Goal: Entertainment & Leisure: Consume media (video, audio)

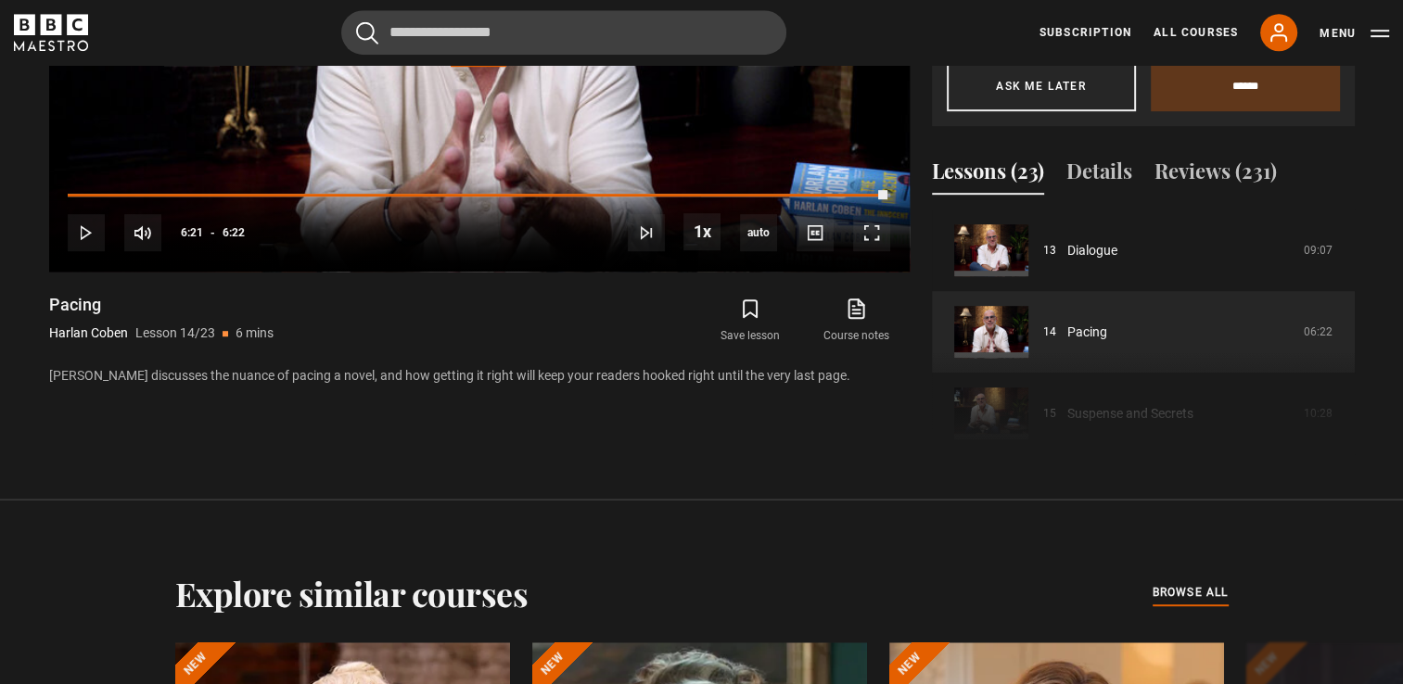
scroll to position [1066, 0]
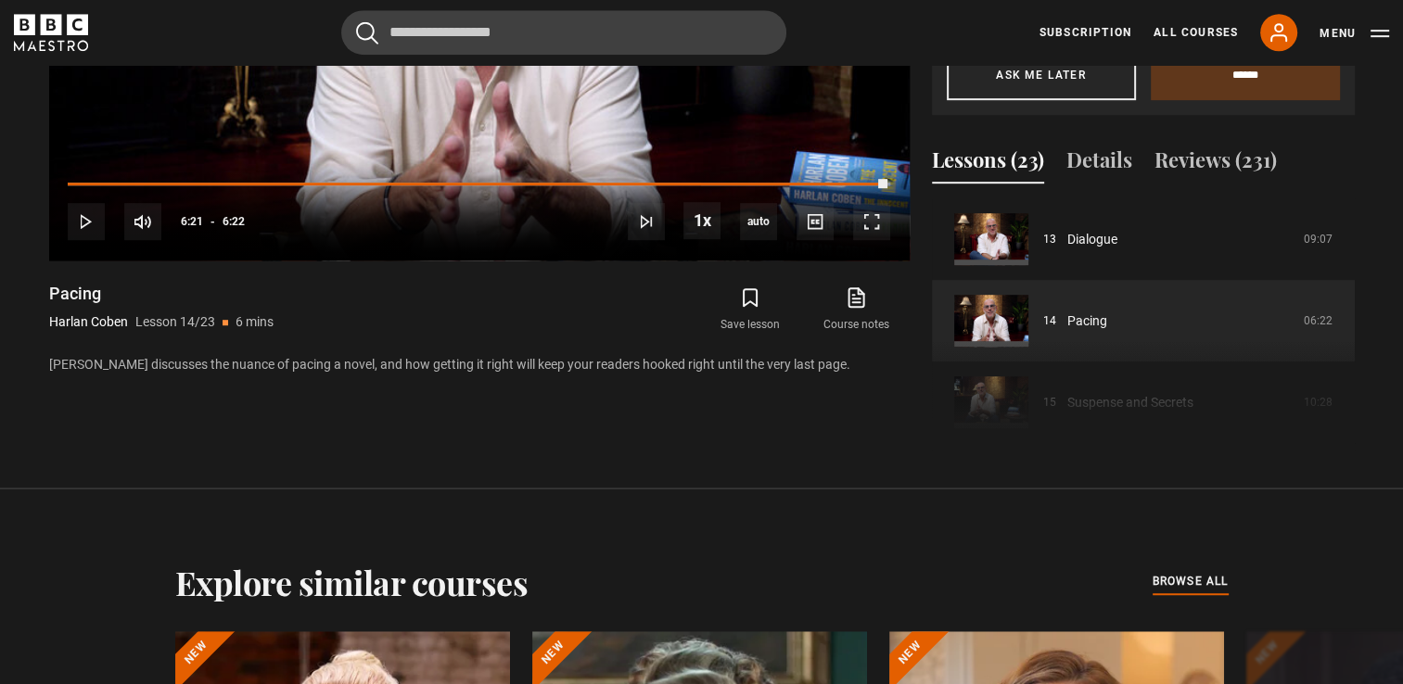
drag, startPoint x: 1348, startPoint y: 326, endPoint x: 1348, endPoint y: 336, distance: 10.2
click at [1348, 336] on div "Course trailer 01 Writing Thrillers Introduction 05:53 02 Being a Writer 18:14 …" at bounding box center [1143, 324] width 423 height 252
click at [1349, 343] on div "Course trailer 01 Writing Thrillers Introduction 05:53 02 Being a Writer 18:14 …" at bounding box center [1143, 324] width 423 height 252
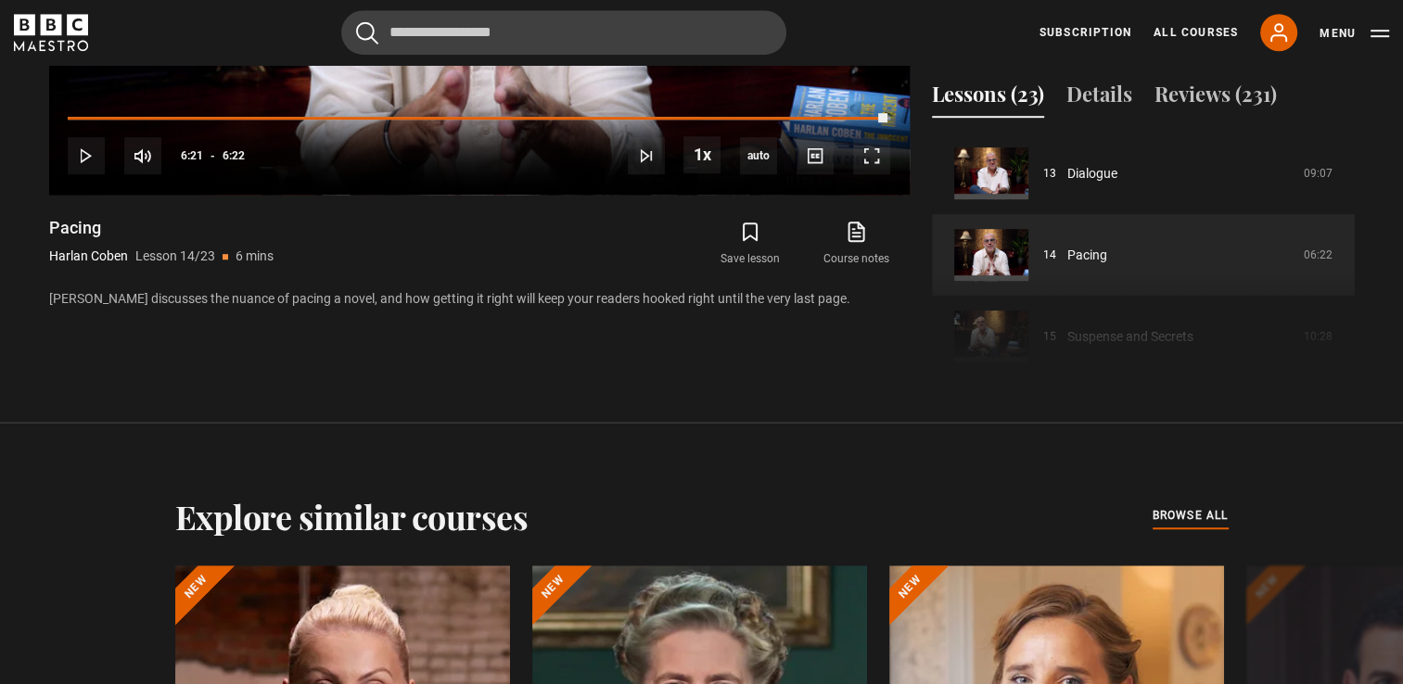
scroll to position [1135, 0]
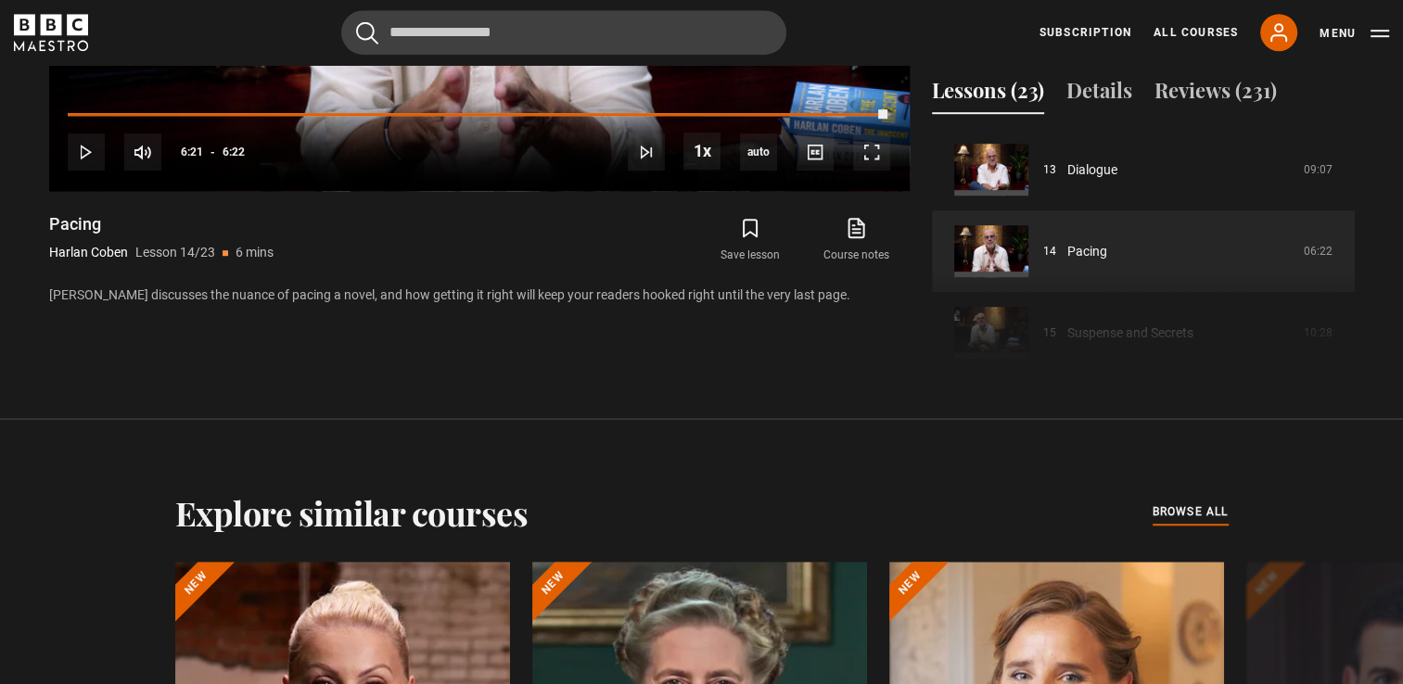
drag, startPoint x: 1348, startPoint y: 259, endPoint x: 1350, endPoint y: 269, distance: 10.6
click at [1350, 269] on div "Course trailer 01 Writing Thrillers Introduction 05:53 02 Being a Writer 18:14 …" at bounding box center [1143, 255] width 423 height 252
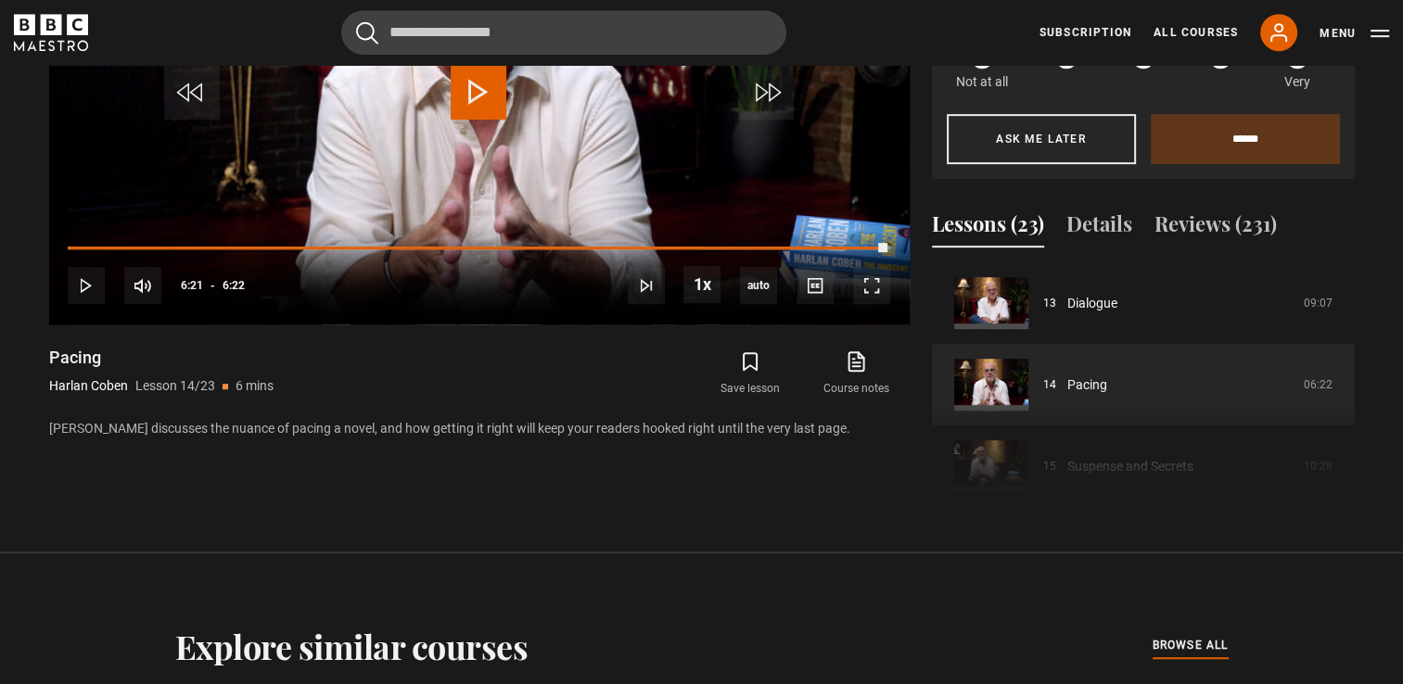
scroll to position [994, 0]
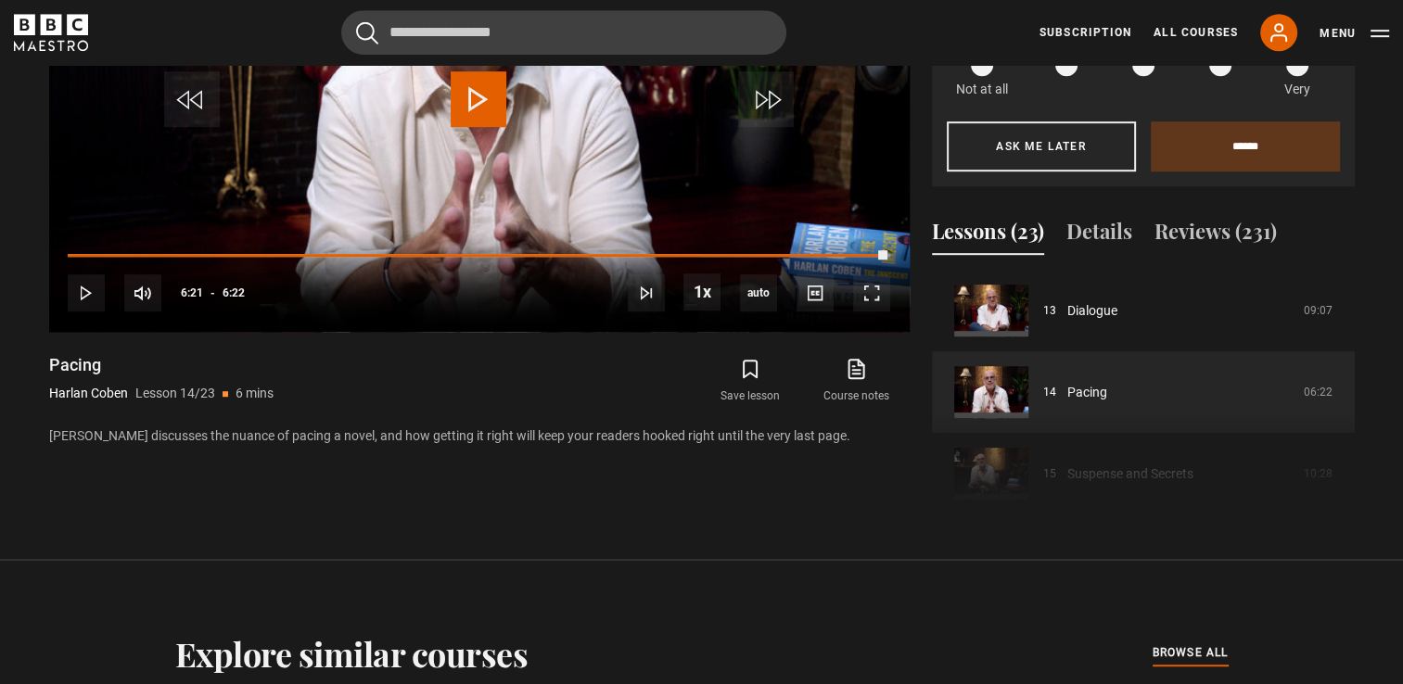
drag, startPoint x: 1347, startPoint y: 389, endPoint x: 1349, endPoint y: 399, distance: 10.6
click at [1349, 399] on div "Course trailer 01 Writing Thrillers Introduction 05:53 02 Being a Writer 18:14 …" at bounding box center [1143, 396] width 423 height 252
click at [1176, 461] on div "Course trailer 01 Writing Thrillers Introduction 05:53 02 Being a Writer 18:14 …" at bounding box center [1143, 396] width 423 height 252
click at [1174, 460] on div "Course trailer 01 Writing Thrillers Introduction 05:53 02 Being a Writer 18:14 …" at bounding box center [1143, 396] width 423 height 252
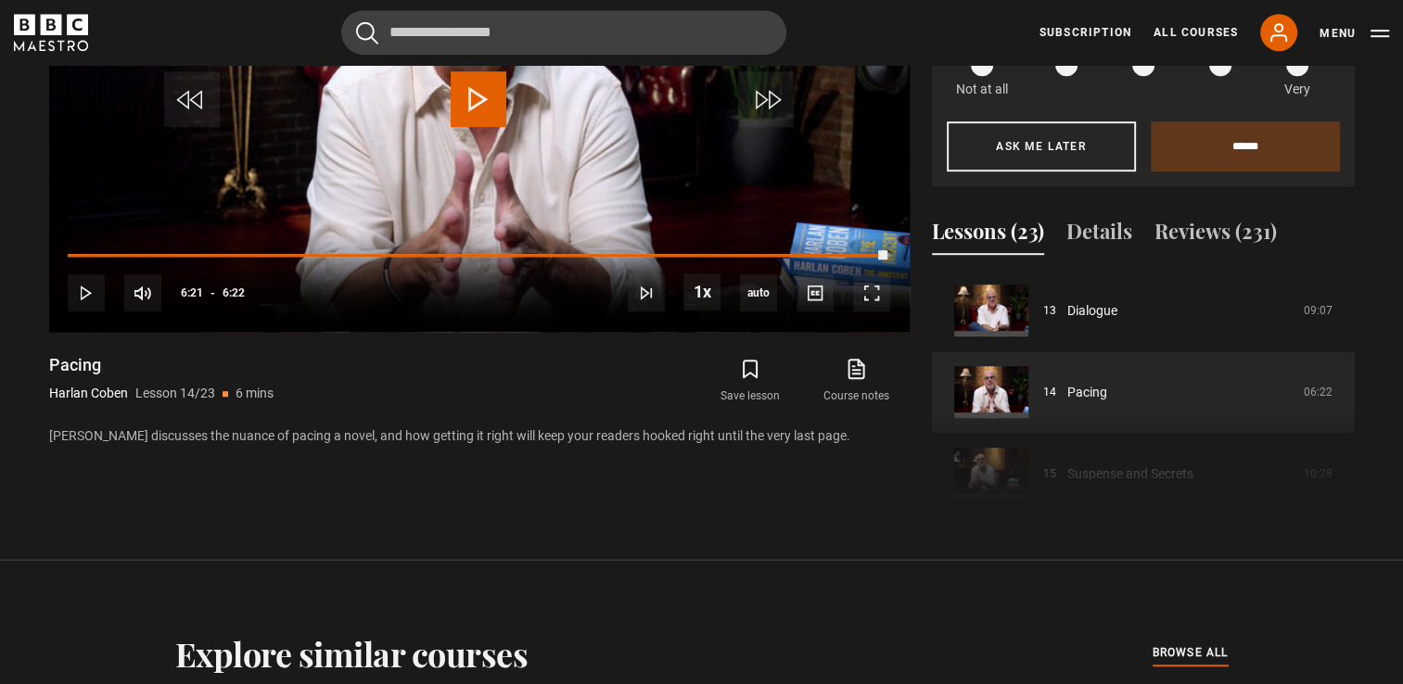
drag, startPoint x: 1348, startPoint y: 389, endPoint x: 1348, endPoint y: 399, distance: 10.2
click at [1348, 399] on div "Course trailer 01 Writing Thrillers Introduction 05:53 02 Being a Writer 18:14 …" at bounding box center [1143, 396] width 423 height 252
click at [1345, 432] on div "Course trailer 01 Writing Thrillers Introduction 05:53 02 Being a Writer 18:14 …" at bounding box center [1143, 396] width 423 height 252
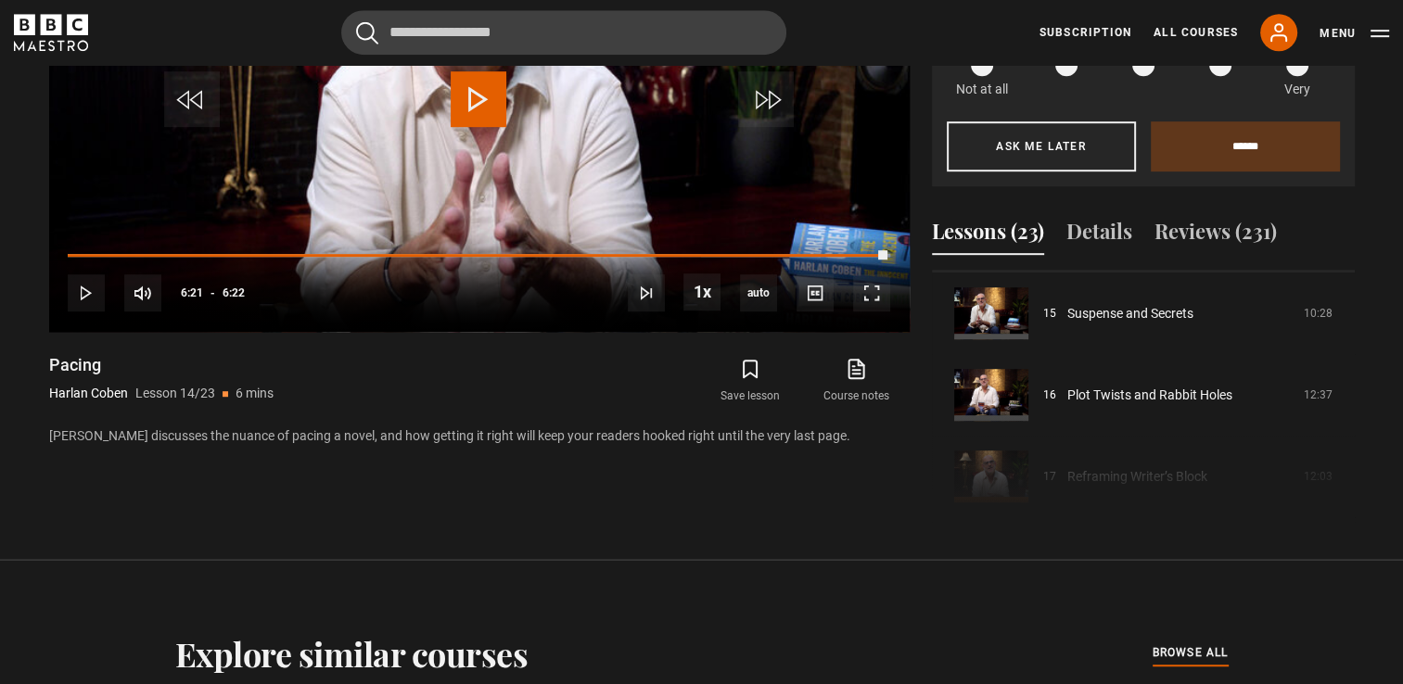
scroll to position [1215, 0]
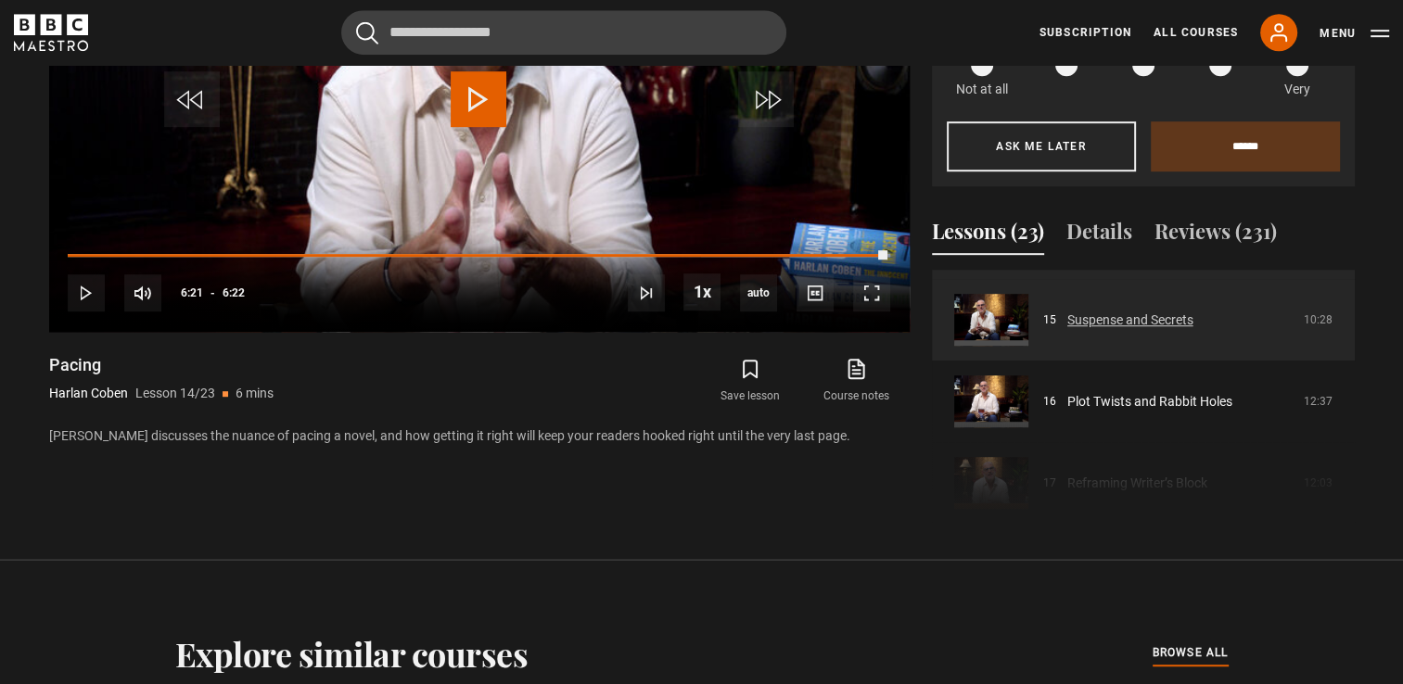
click at [1068, 311] on link "Suspense and Secrets" at bounding box center [1131, 320] width 126 height 19
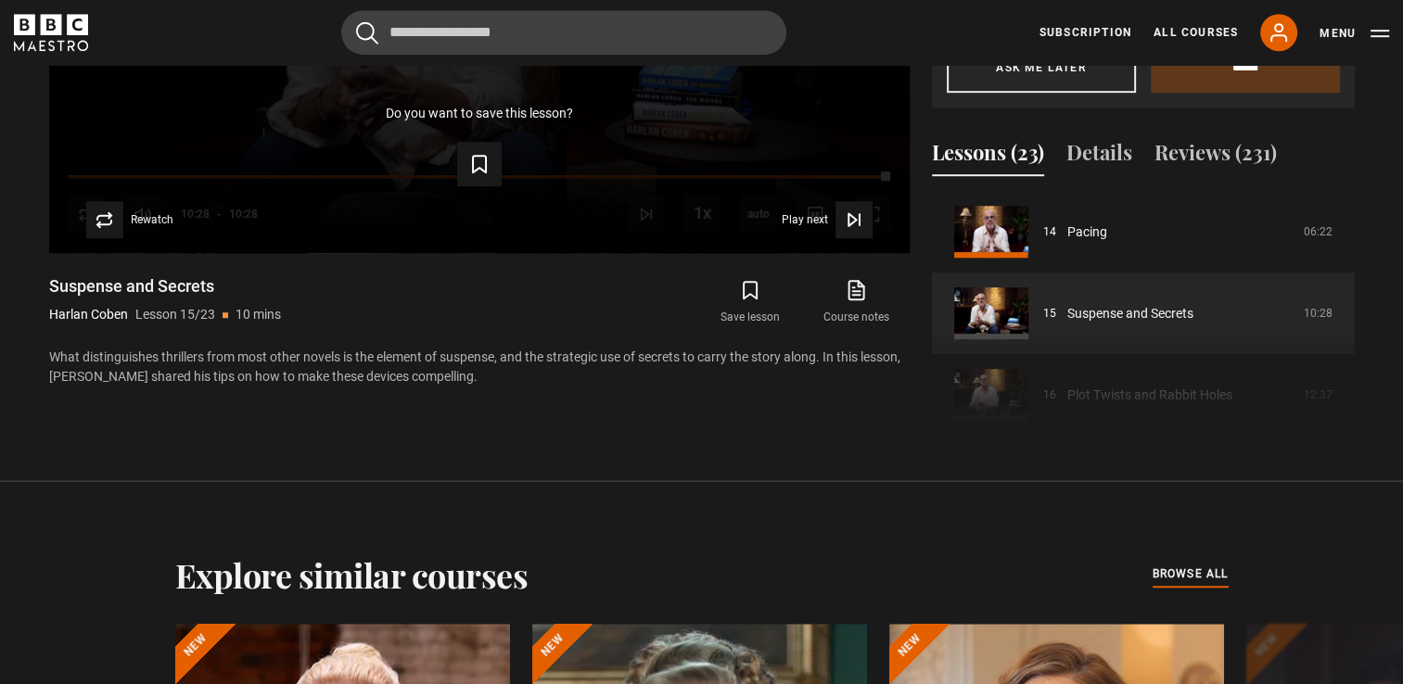
scroll to position [1093, 0]
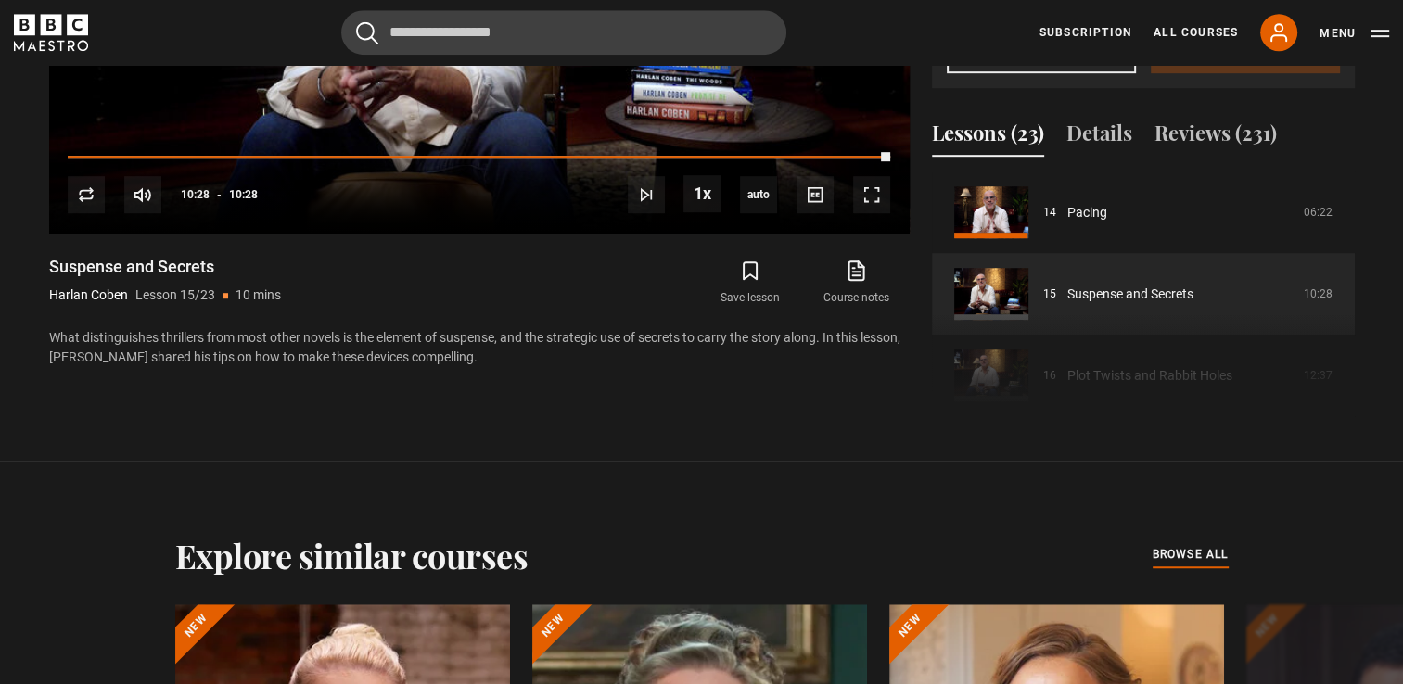
drag, startPoint x: 1344, startPoint y: 306, endPoint x: 1340, endPoint y: 292, distance: 14.4
click at [1340, 292] on div "Course trailer 01 Writing Thrillers Introduction 05:53 02 Being a Writer 18:14 …" at bounding box center [1143, 298] width 423 height 252
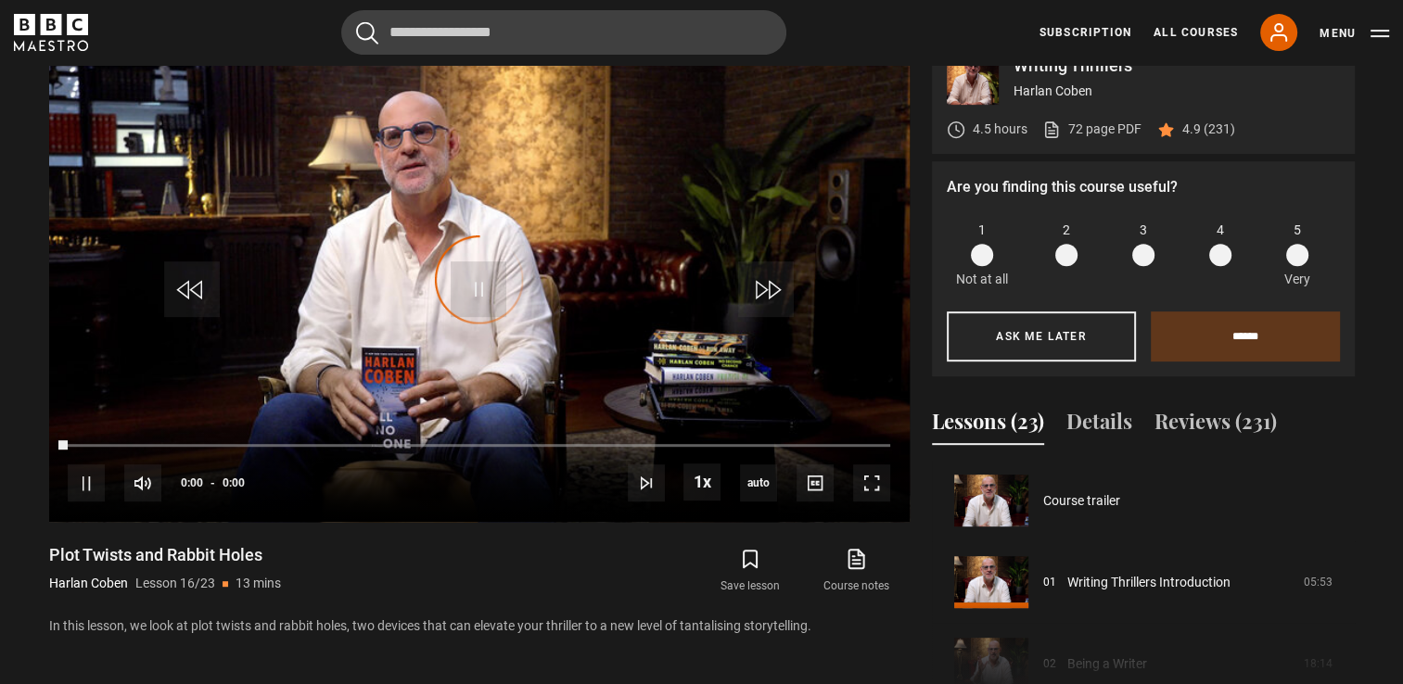
scroll to position [1224, 0]
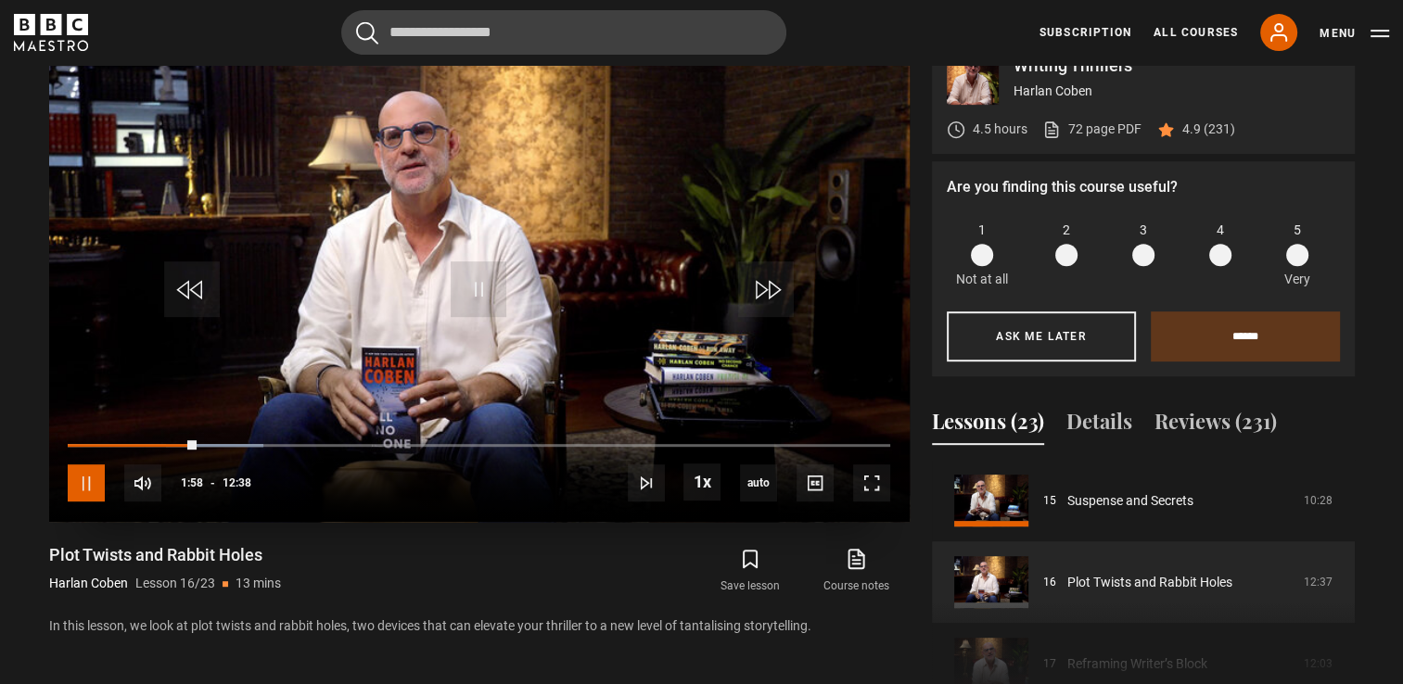
click at [83, 465] on span "Video Player" at bounding box center [86, 483] width 37 height 37
click at [89, 465] on span "Video Player" at bounding box center [86, 483] width 37 height 37
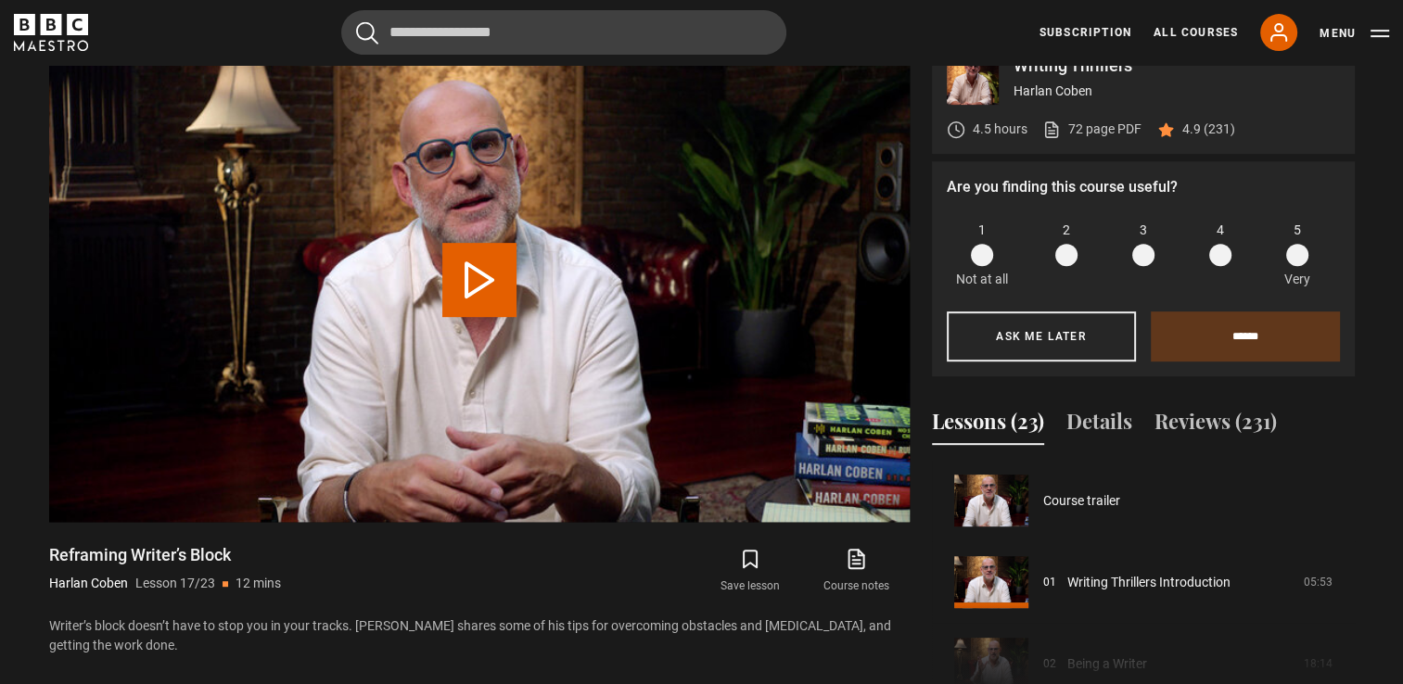
scroll to position [1306, 0]
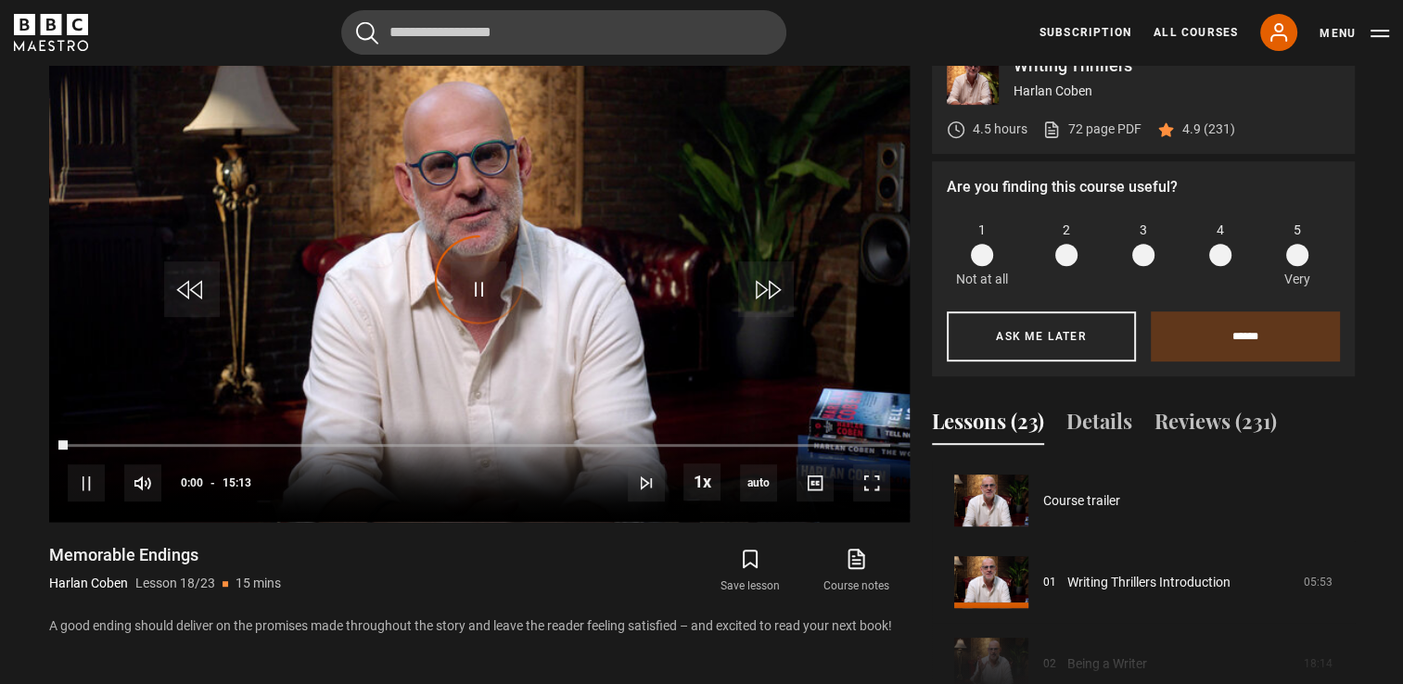
scroll to position [1388, 0]
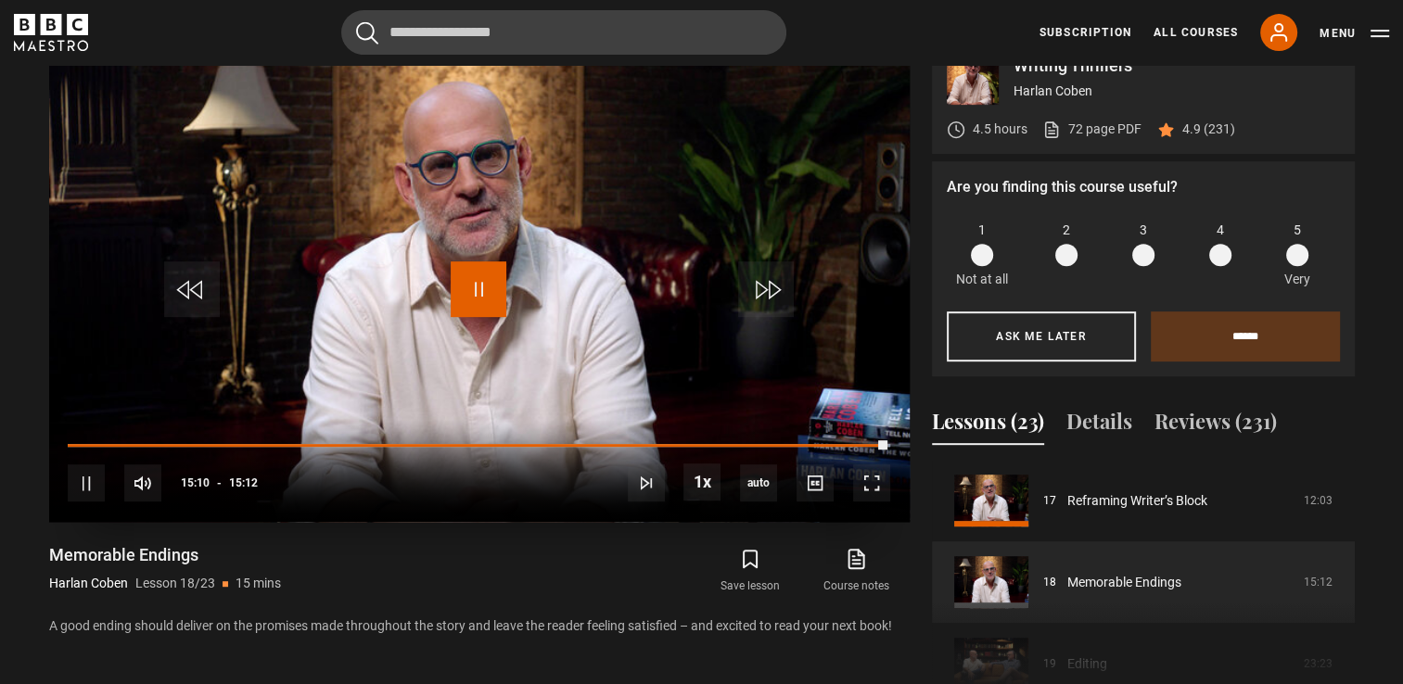
click at [477, 273] on span "Video Player" at bounding box center [479, 290] width 56 height 56
click at [96, 465] on span "Video Player" at bounding box center [86, 483] width 37 height 37
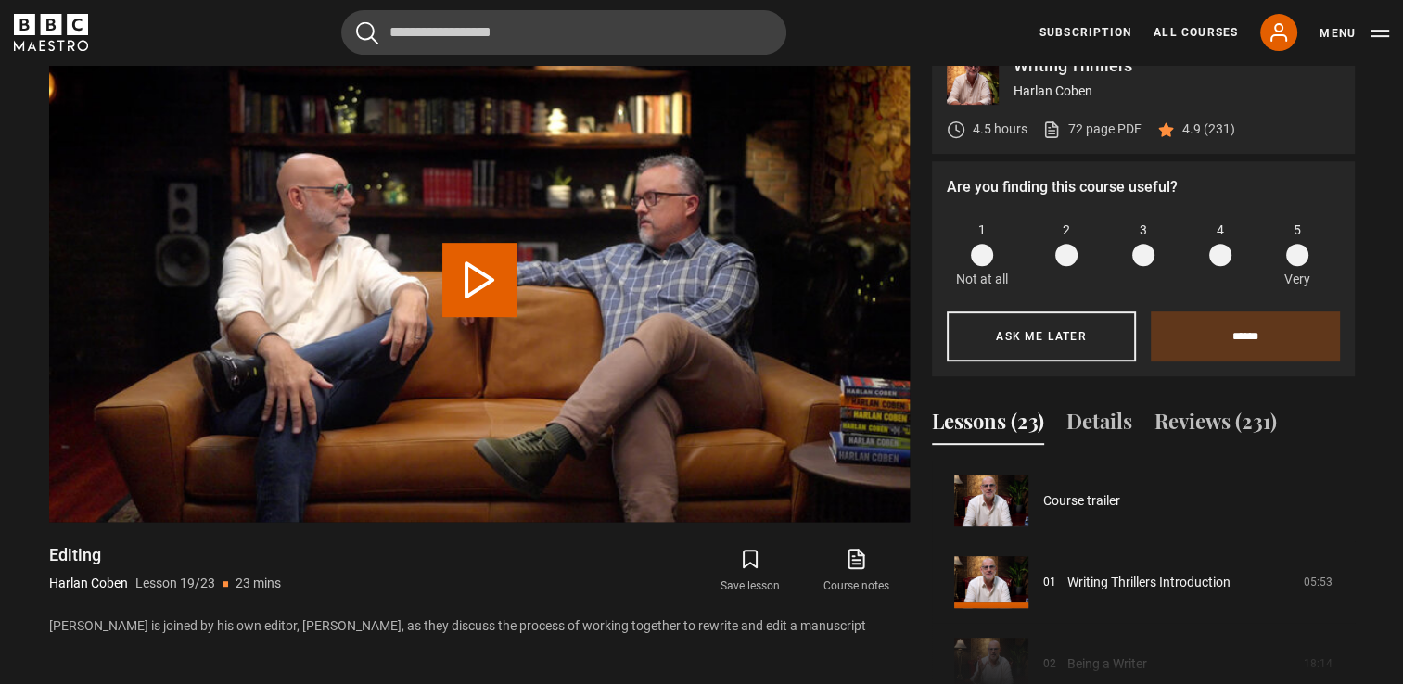
scroll to position [1469, 0]
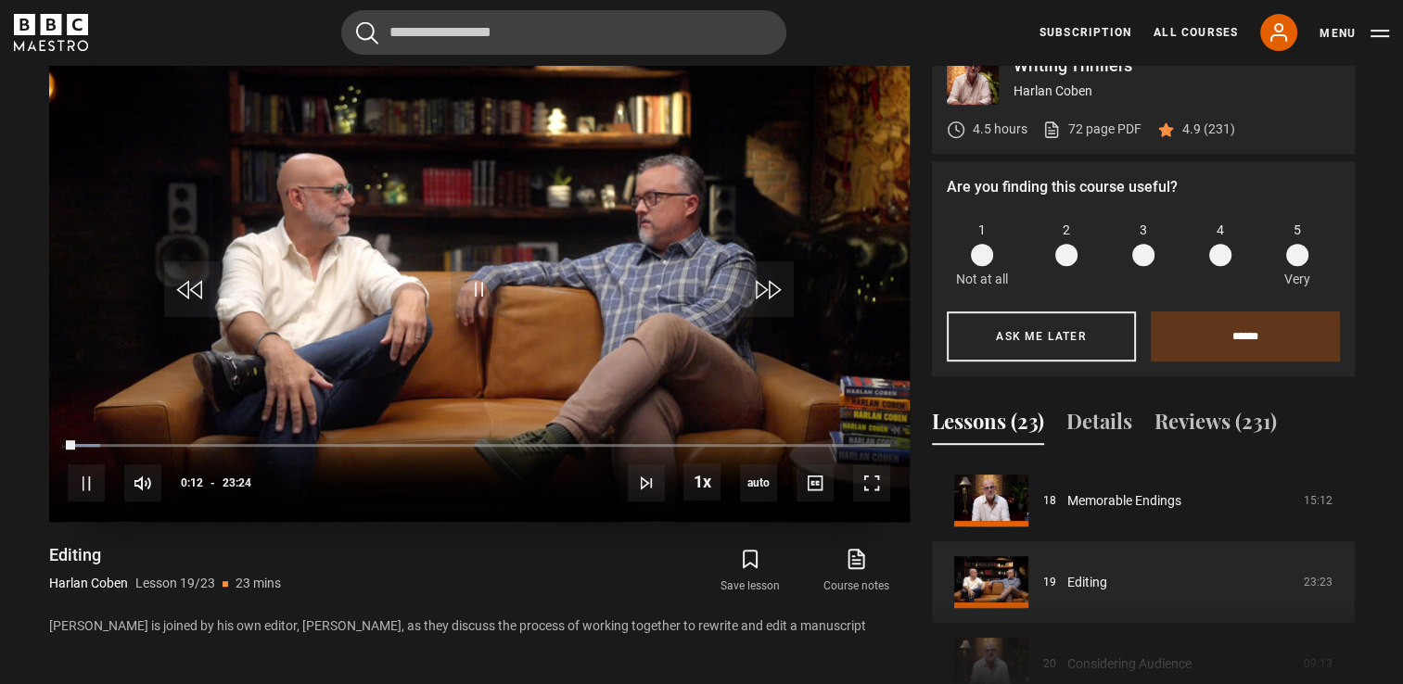
click at [105, 448] on div "10s Skip Back 10 seconds Pause 10s Skip Forward 10 seconds Loaded : 3.92% 01:08…" at bounding box center [479, 471] width 861 height 103
click at [79, 465] on span "Video Player" at bounding box center [86, 483] width 37 height 37
click at [467, 282] on span "Video Player" at bounding box center [479, 290] width 56 height 56
click at [490, 262] on span "Video Player" at bounding box center [479, 290] width 56 height 56
